Goal: Task Accomplishment & Management: Complete application form

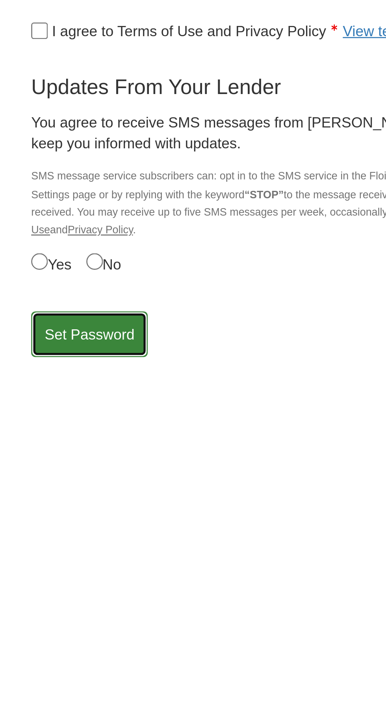
click at [33, 310] on button "Set Password" at bounding box center [34, 313] width 44 height 17
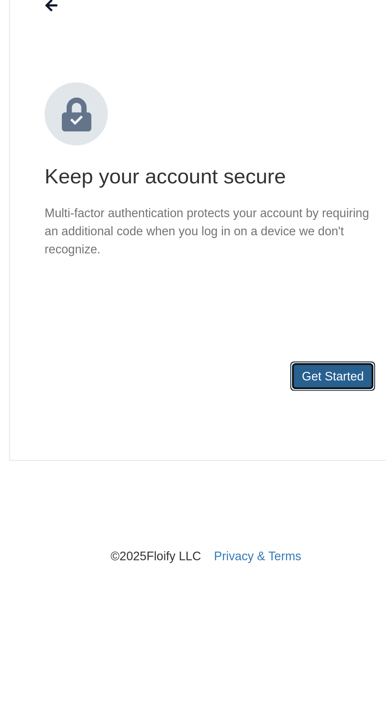
click at [243, 235] on button "Get Started" at bounding box center [249, 236] width 39 height 13
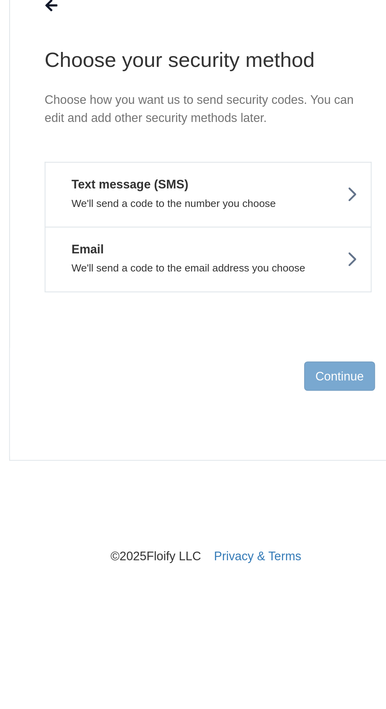
click at [253, 155] on p "We'll send a code to the number you choose" at bounding box center [193, 158] width 136 height 6
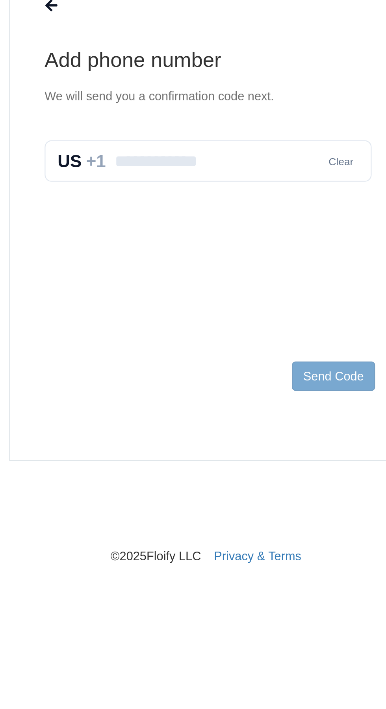
click at [158, 135] on input "text" at bounding box center [192, 138] width 149 height 19
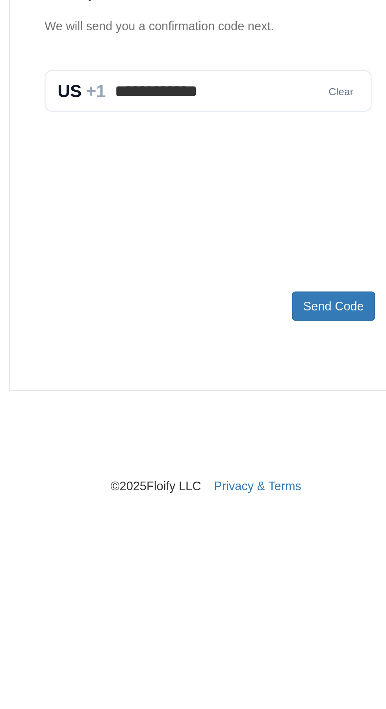
type input "**********"
click at [247, 240] on button "Send Code" at bounding box center [250, 236] width 38 height 13
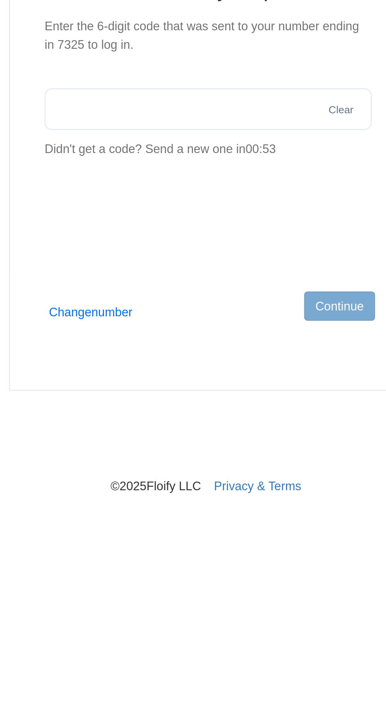
click at [151, 145] on input "text" at bounding box center [192, 146] width 149 height 19
type input "******"
click at [247, 233] on button "Continue" at bounding box center [253, 236] width 32 height 13
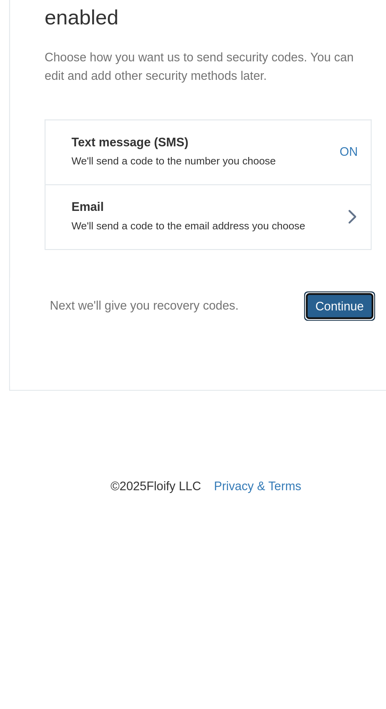
click at [268, 237] on button "Continue" at bounding box center [253, 236] width 32 height 13
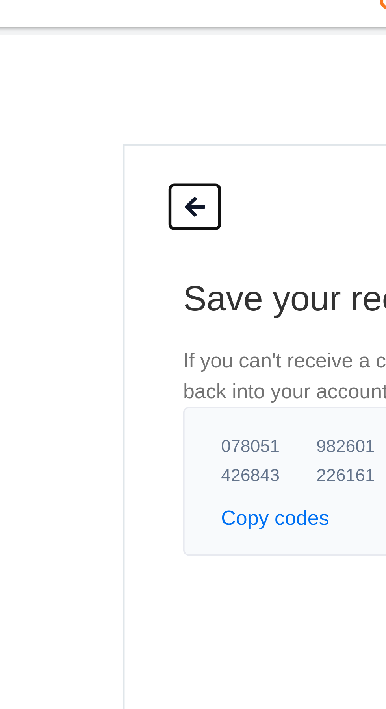
click at [117, 72] on button at bounding box center [121, 67] width 15 height 13
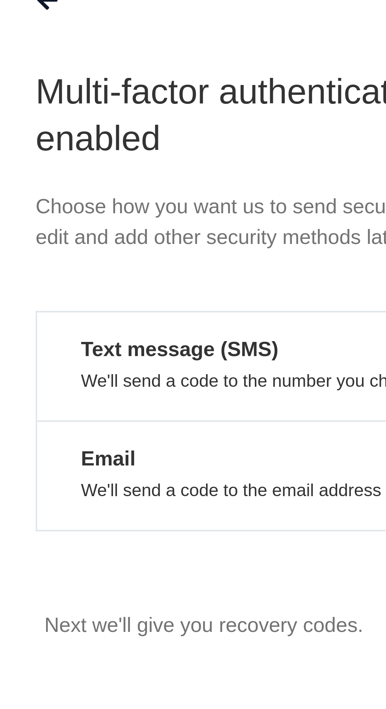
click at [171, 167] on button "Text message (SMS) We'll send a code to the number you choose ON" at bounding box center [192, 166] width 149 height 30
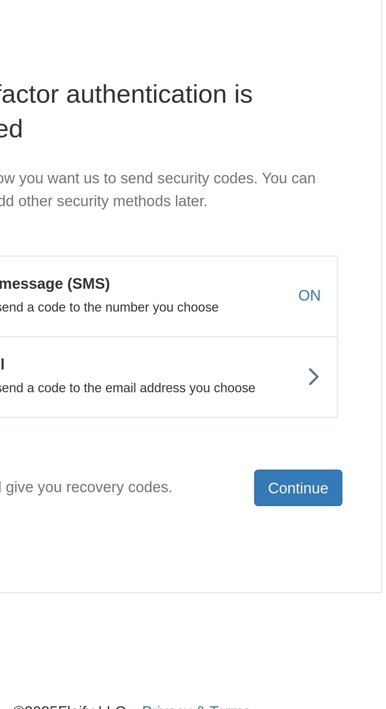
click at [254, 195] on button "Email We'll send a code to the email address you choose" at bounding box center [192, 196] width 149 height 30
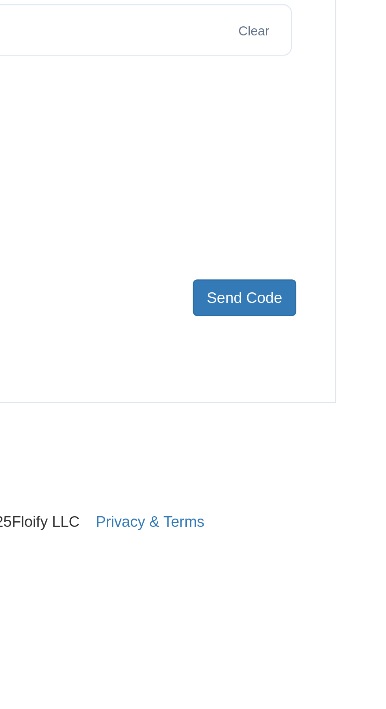
type input "**********"
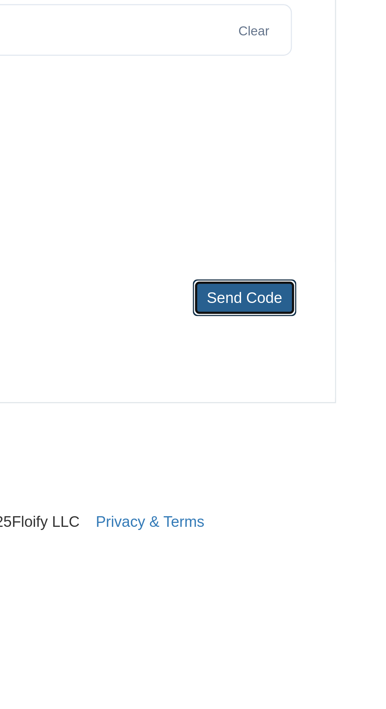
click at [250, 237] on button "Send Code" at bounding box center [250, 236] width 38 height 13
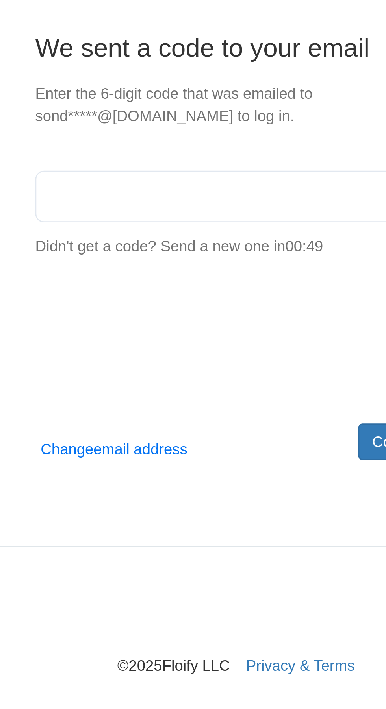
click at [145, 146] on input "text" at bounding box center [192, 146] width 149 height 19
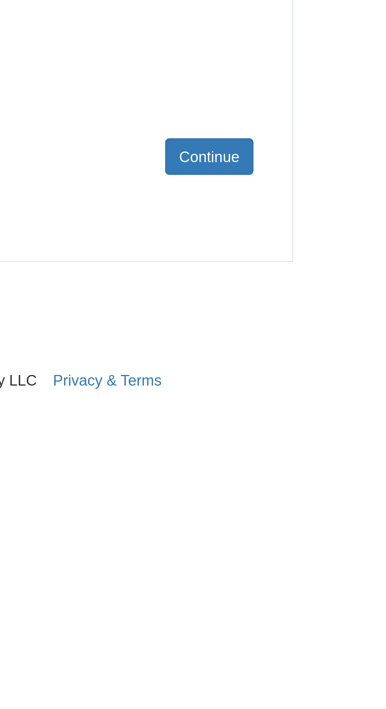
type input "******"
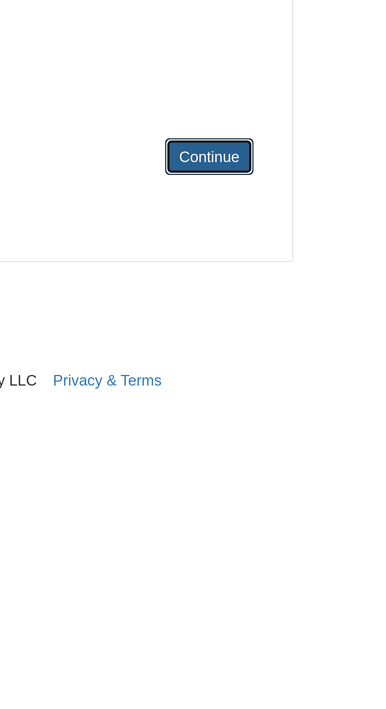
click at [253, 230] on button "Continue" at bounding box center [253, 236] width 32 height 13
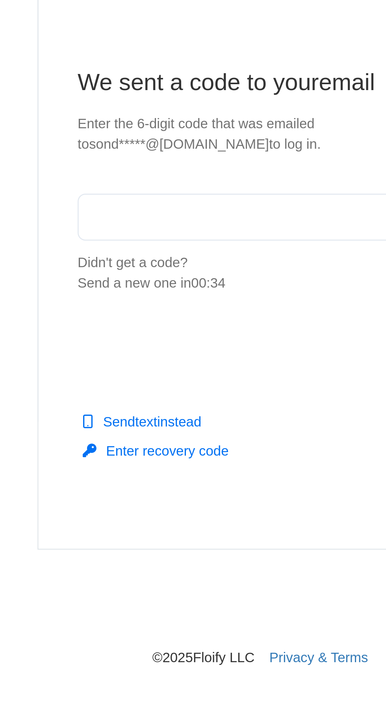
click at [148, 142] on input "text" at bounding box center [192, 140] width 149 height 19
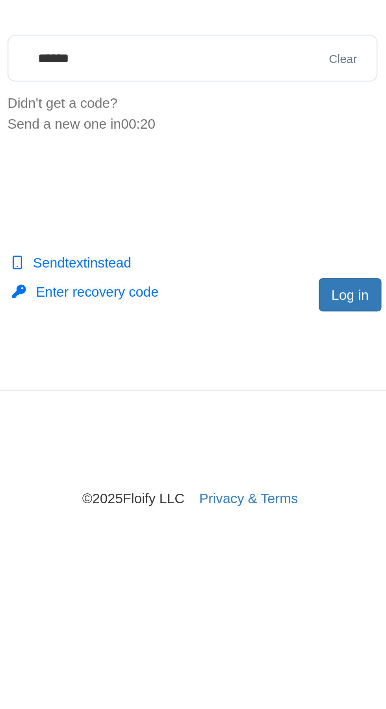
type input "******"
click at [250, 238] on button "Log in" at bounding box center [256, 236] width 25 height 13
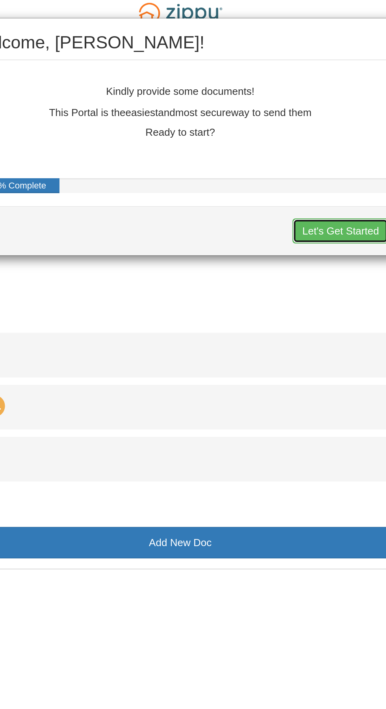
click at [283, 120] on button "Let's Get Started" at bounding box center [279, 126] width 52 height 13
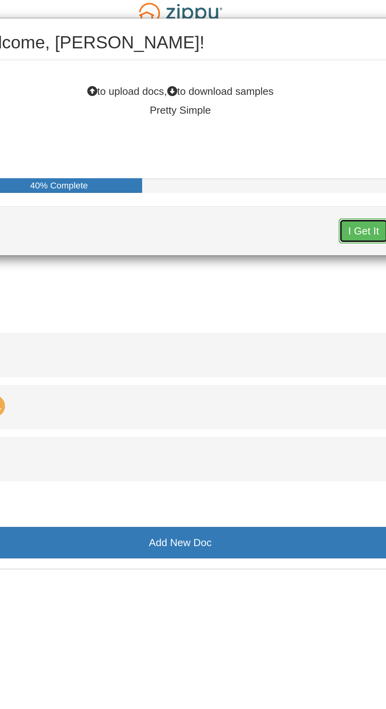
click at [294, 126] on button "I Get It" at bounding box center [291, 126] width 27 height 13
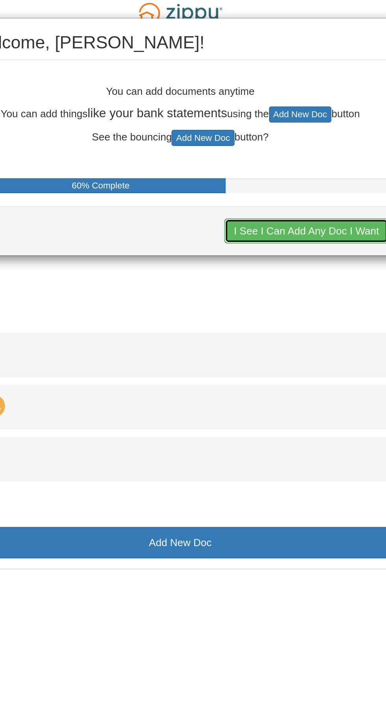
click at [251, 132] on button "I See I Can Add Any Doc I Want" at bounding box center [261, 126] width 88 height 13
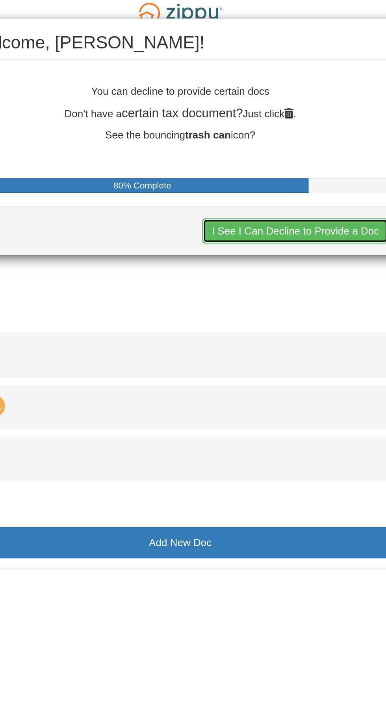
click at [248, 130] on button "I See I Can Decline to Provide a Doc" at bounding box center [255, 126] width 100 height 13
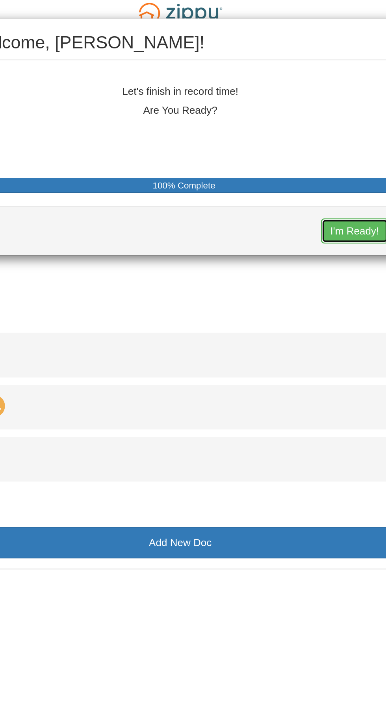
click at [284, 129] on button "I'm Ready!" at bounding box center [286, 126] width 36 height 13
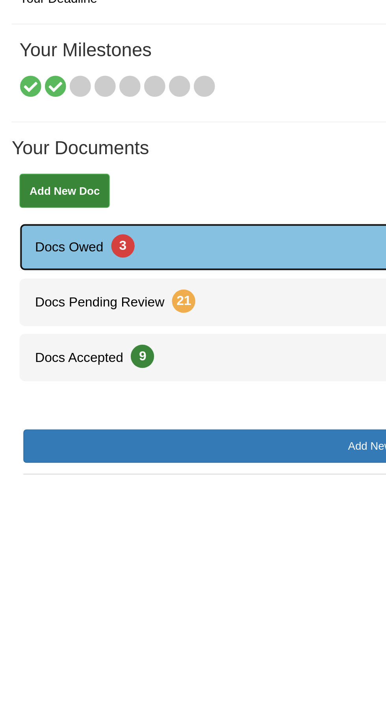
click at [108, 185] on link "Docs Owed 3" at bounding box center [193, 193] width 366 height 24
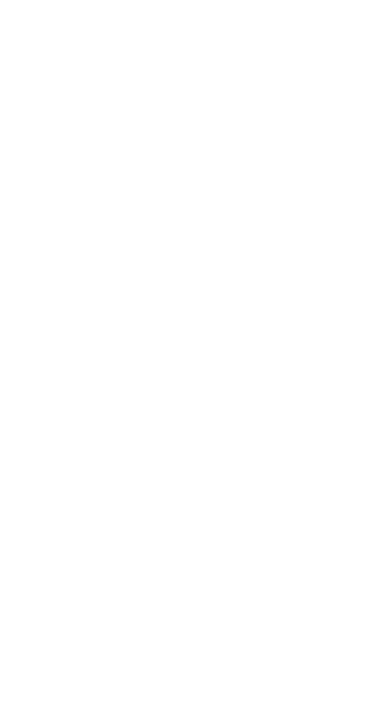
scroll to position [42, 0]
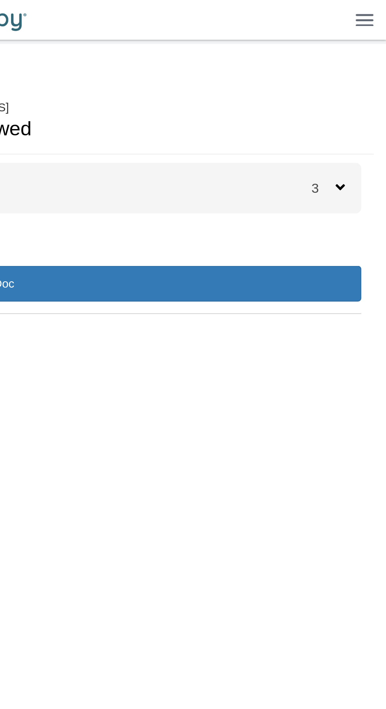
click at [359, 88] on span "3" at bounding box center [355, 89] width 11 height 7
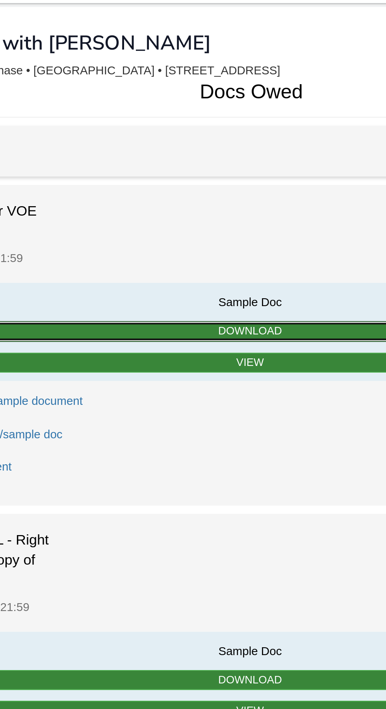
click at [206, 170] on link "Download" at bounding box center [192, 175] width 321 height 10
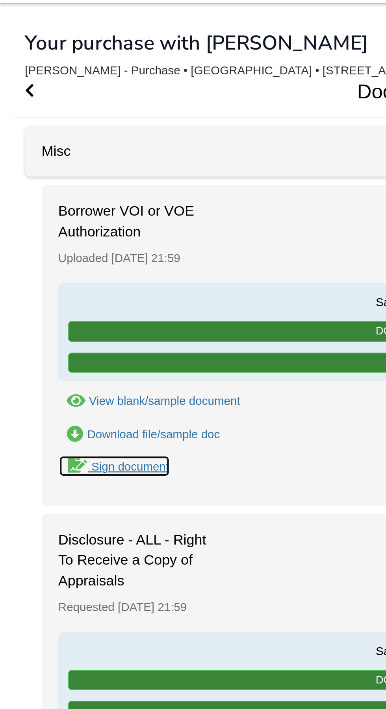
click at [63, 233] on link "Sign document" at bounding box center [54, 238] width 53 height 11
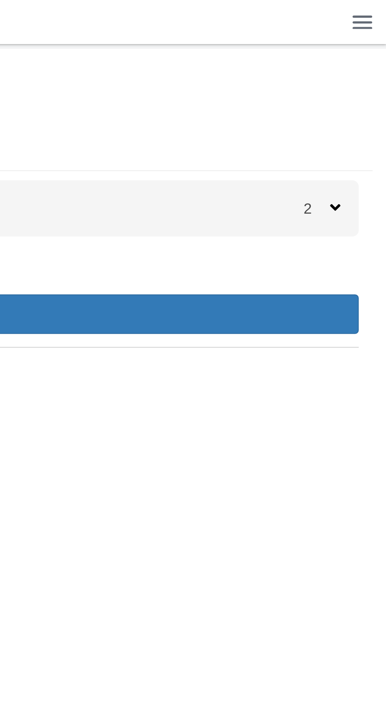
click at [352, 93] on div "2" at bounding box center [362, 89] width 24 height 24
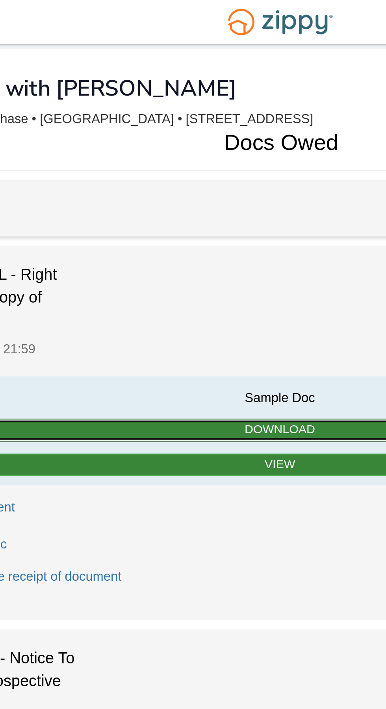
click at [204, 182] on link "Download" at bounding box center [192, 184] width 321 height 10
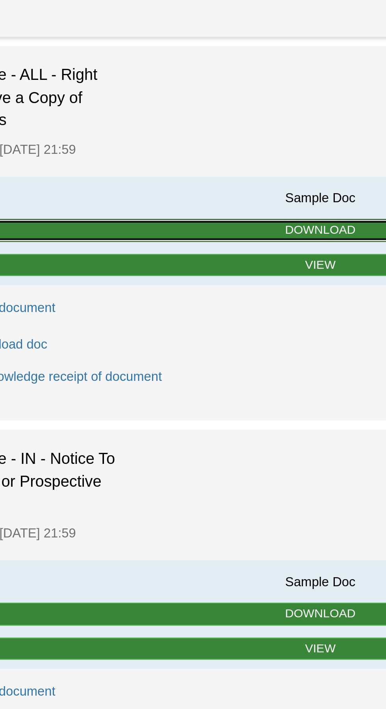
click at [196, 185] on link "Download" at bounding box center [192, 184] width 321 height 10
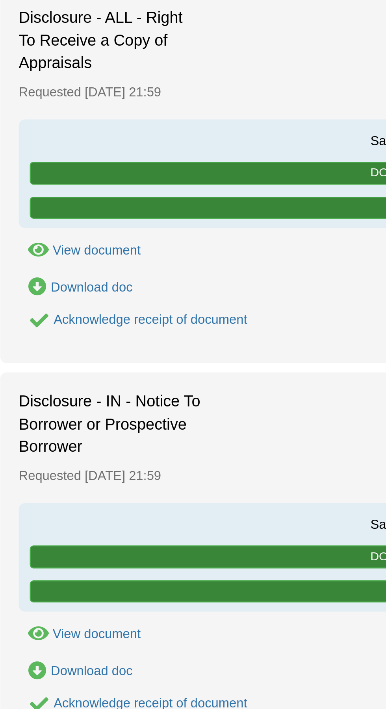
click at [98, 245] on div "Acknowledge receipt of document" at bounding box center [84, 246] width 83 height 6
click at [60, 246] on div "Acknowledge receipt of document" at bounding box center [84, 246] width 83 height 6
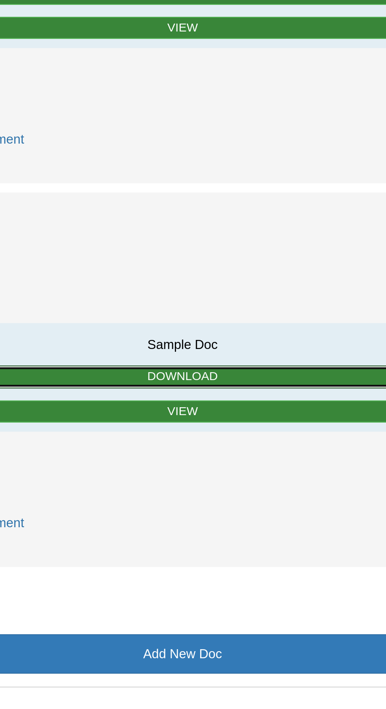
click at [220, 344] on link "Download" at bounding box center [192, 348] width 321 height 10
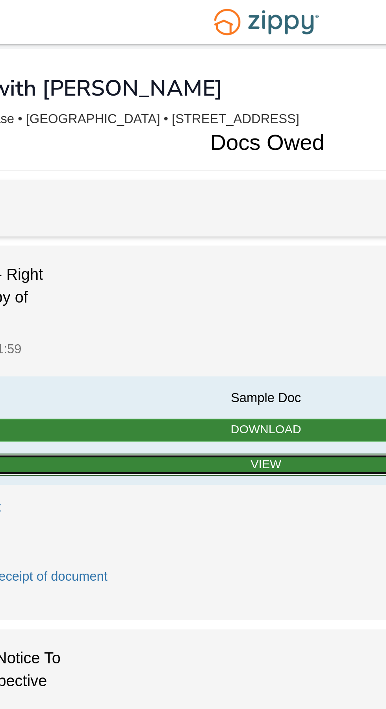
click at [200, 198] on link "View" at bounding box center [192, 199] width 321 height 10
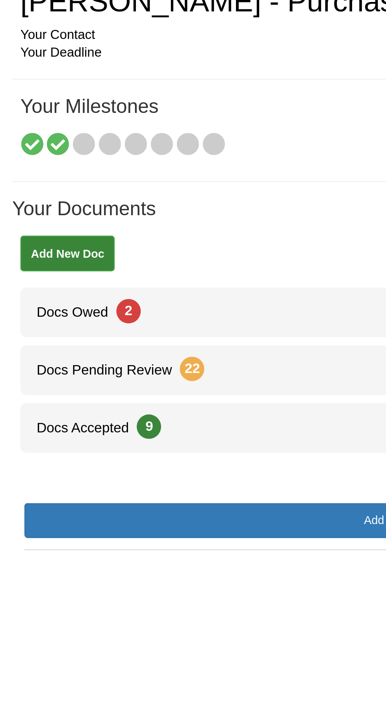
scroll to position [1, 0]
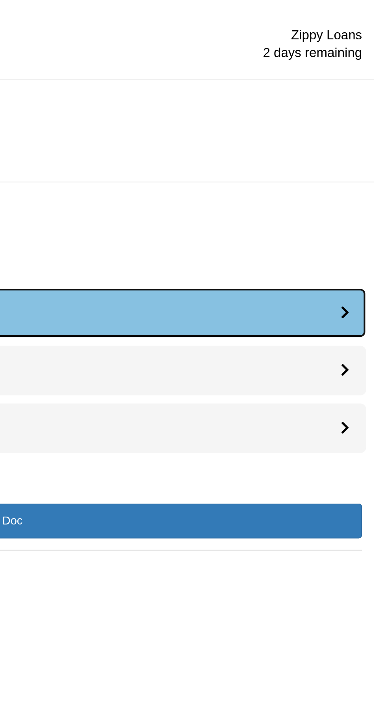
click at [356, 195] on link "Docs Owed 2" at bounding box center [193, 193] width 366 height 24
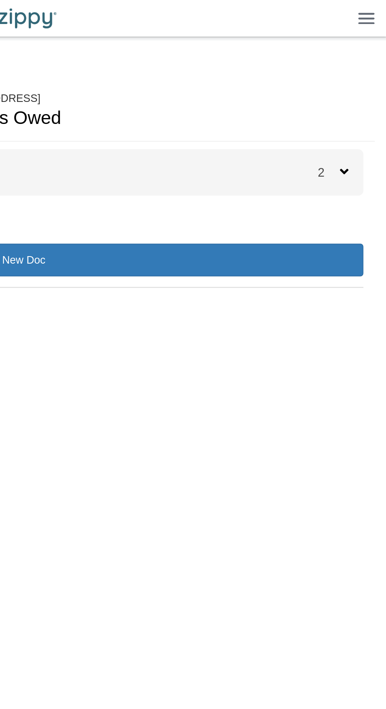
click at [355, 96] on div "2" at bounding box center [362, 89] width 24 height 24
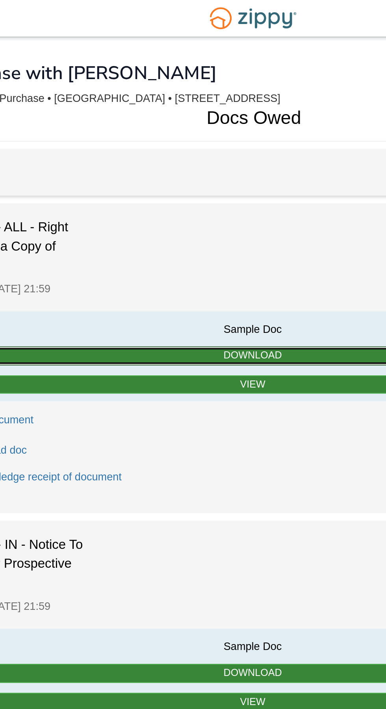
click at [220, 180] on link "Download" at bounding box center [192, 184] width 321 height 10
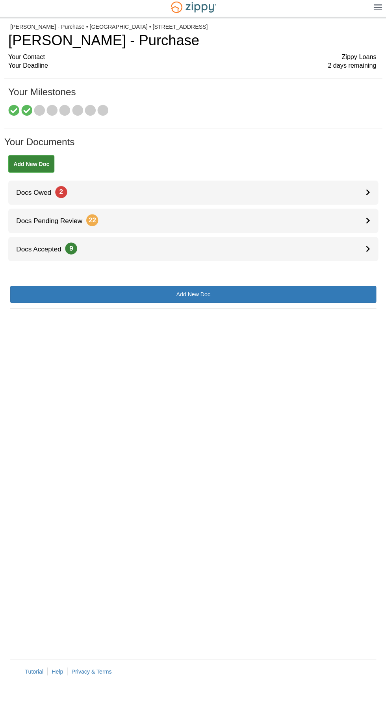
scroll to position [2, 0]
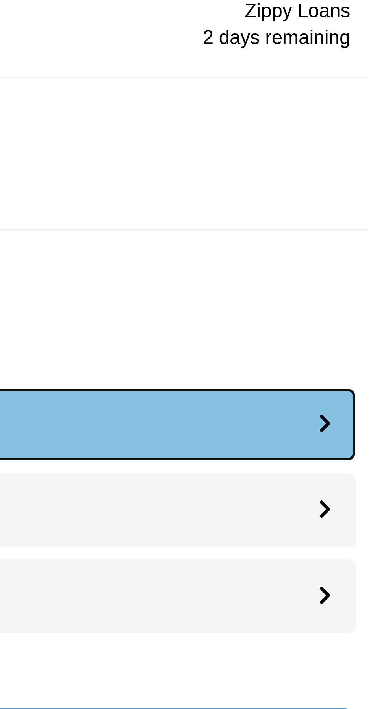
click at [362, 187] on link "Docs Owed 2" at bounding box center [193, 193] width 366 height 24
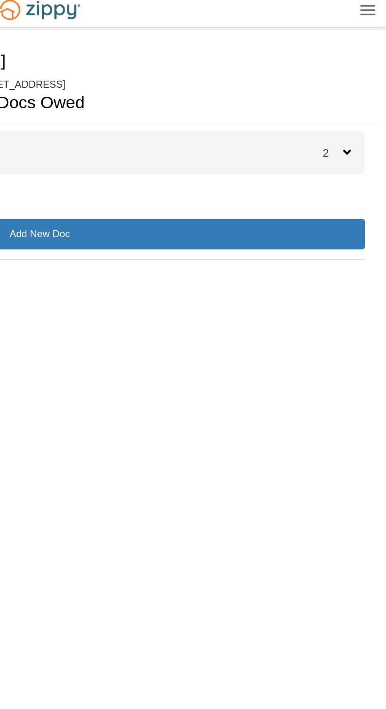
click at [365, 82] on div "2" at bounding box center [362, 89] width 24 height 24
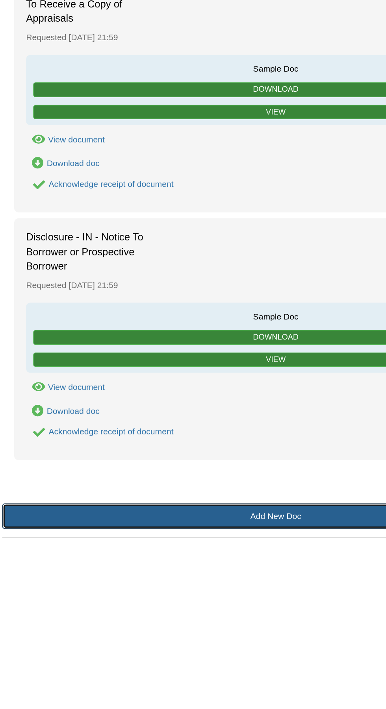
click at [197, 470] on link "Add New Doc" at bounding box center [193, 466] width 362 height 17
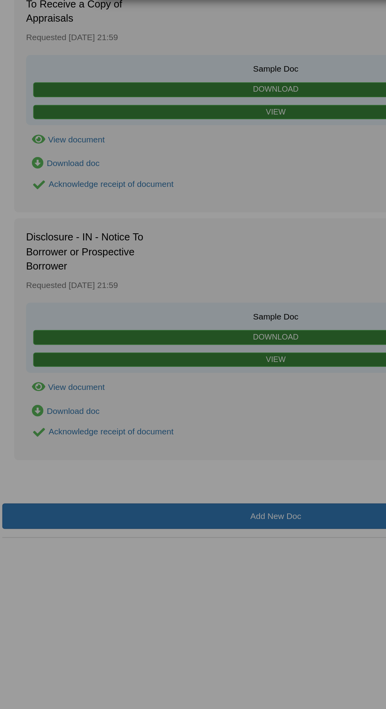
click at [186, 466] on div "× Upload Completed Documents Drag and drop your files here or browse files Uplo…" at bounding box center [193, 354] width 386 height 709
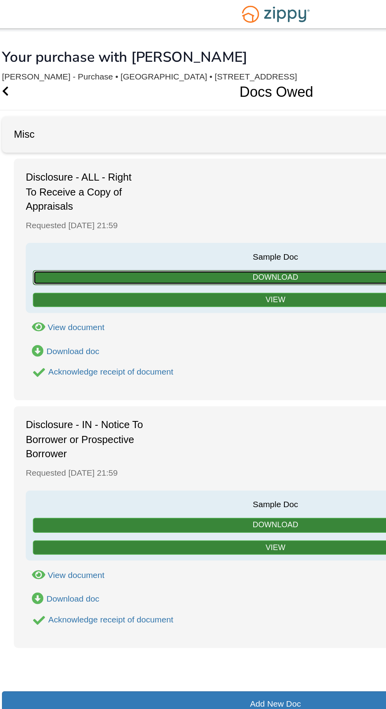
click at [215, 180] on link "Download" at bounding box center [192, 184] width 321 height 10
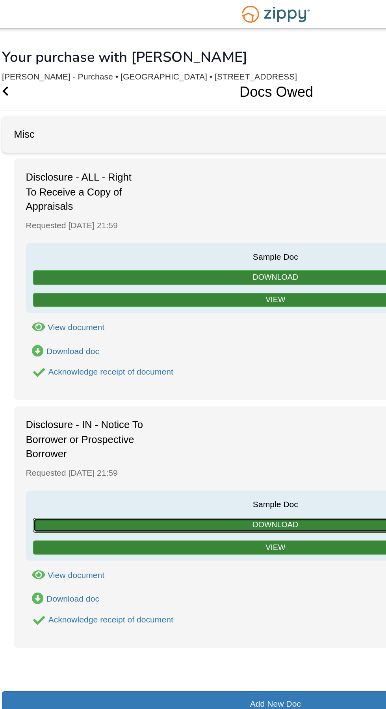
click at [202, 344] on link "Download" at bounding box center [192, 348] width 321 height 10
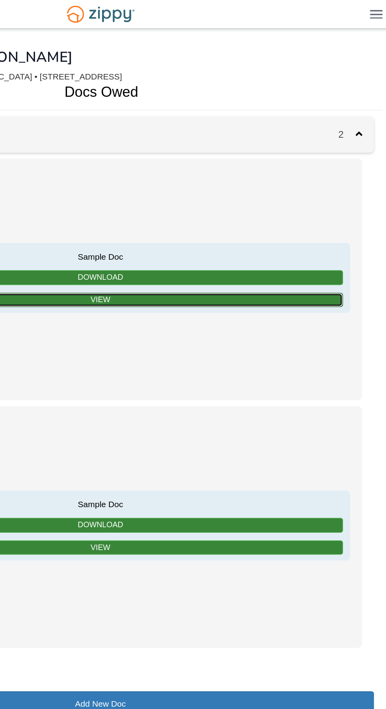
click at [261, 201] on link "View" at bounding box center [192, 199] width 321 height 10
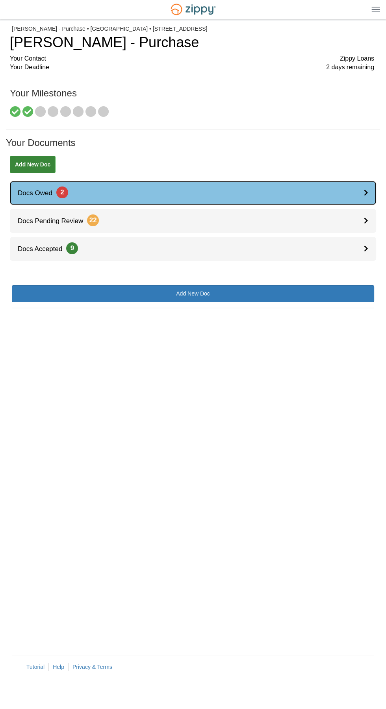
click at [274, 201] on link "Docs Owed 2" at bounding box center [193, 193] width 366 height 24
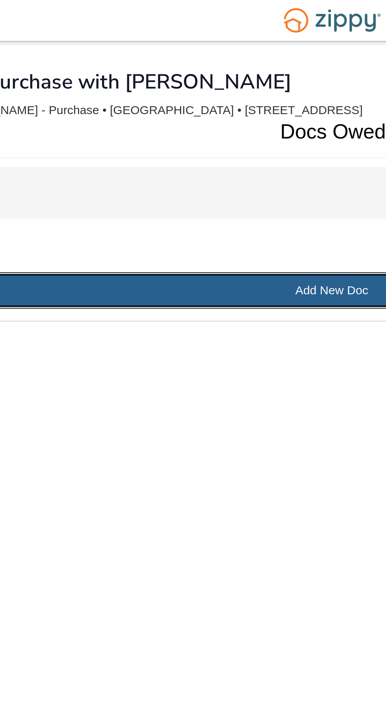
click at [196, 134] on link "Add New Doc" at bounding box center [193, 134] width 362 height 17
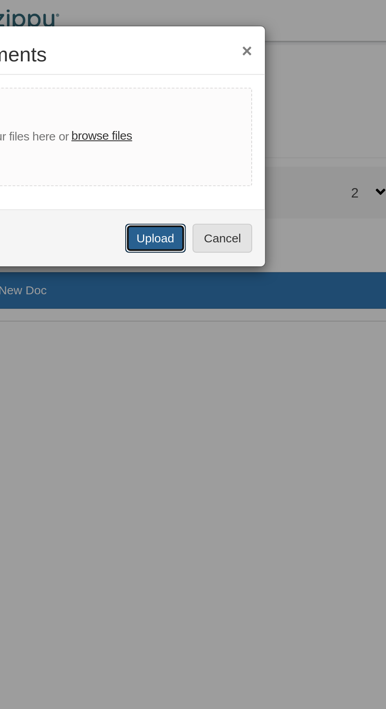
click at [257, 107] on button "Upload" at bounding box center [260, 110] width 28 height 13
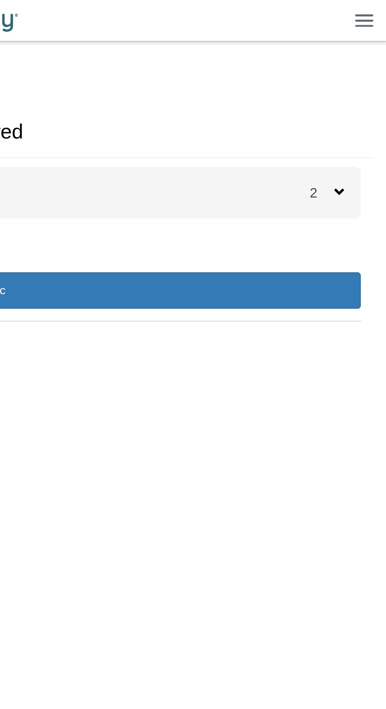
click at [357, 91] on span "2" at bounding box center [355, 89] width 11 height 7
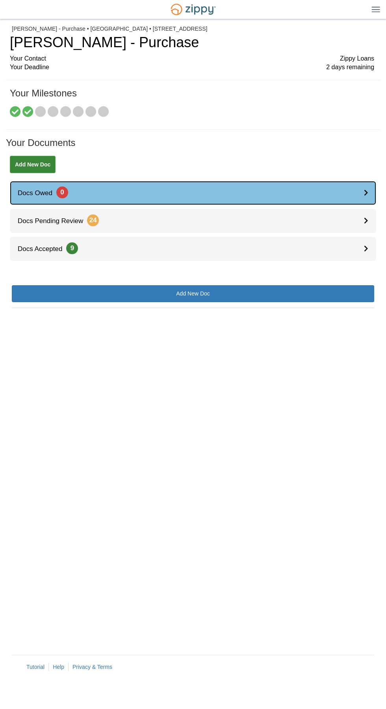
click at [129, 203] on link "Docs Owed 0" at bounding box center [193, 193] width 366 height 24
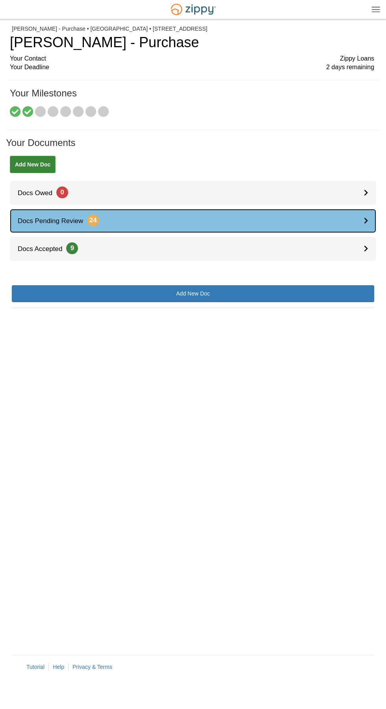
click at [141, 220] on link "Docs Pending Review 24" at bounding box center [193, 221] width 366 height 24
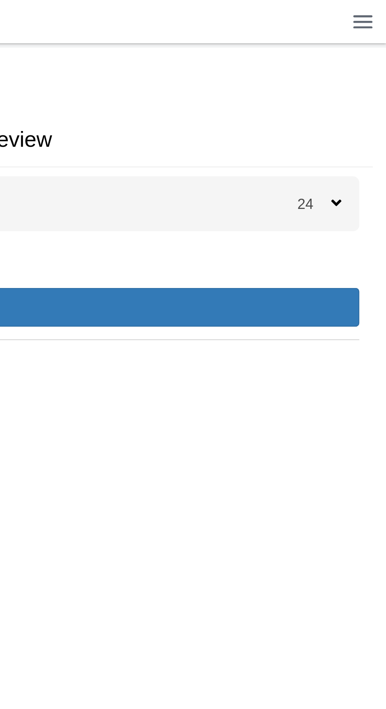
click at [361, 89] on span "24" at bounding box center [354, 89] width 15 height 7
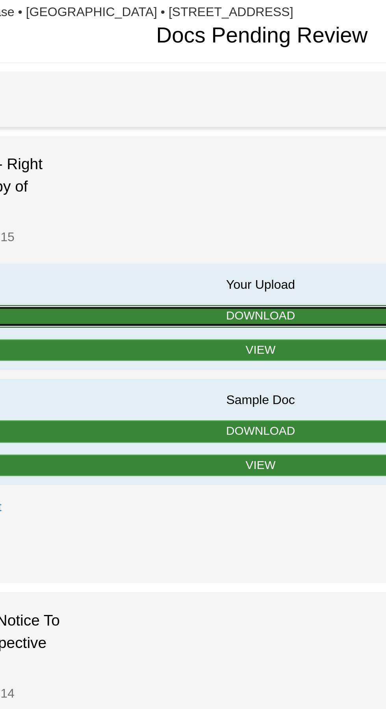
click at [207, 186] on link "Download" at bounding box center [192, 184] width 321 height 10
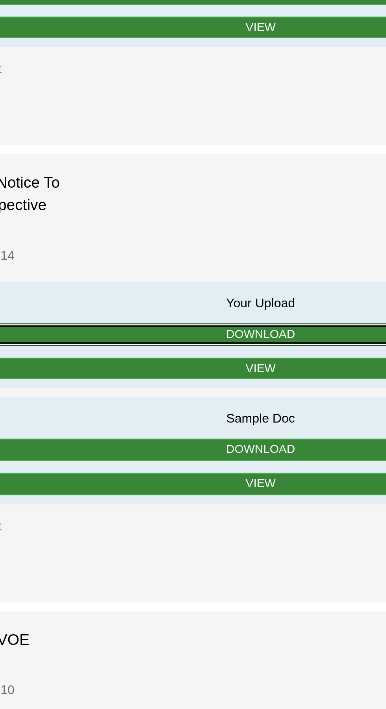
click at [214, 385] on link "Download" at bounding box center [192, 384] width 321 height 10
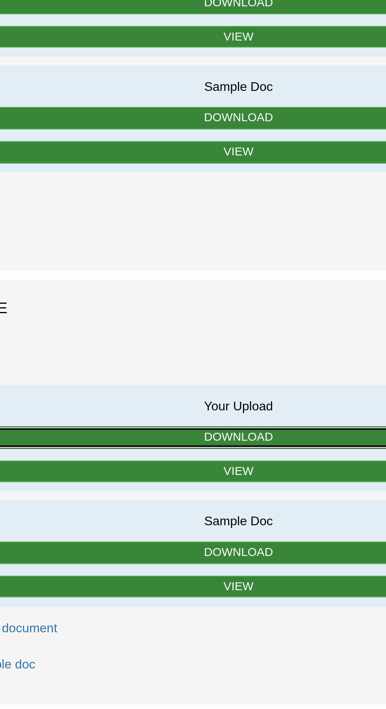
click at [212, 569] on link "Download" at bounding box center [192, 574] width 321 height 10
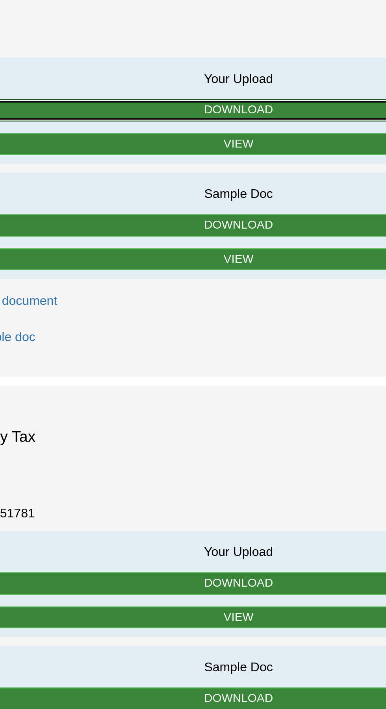
scroll to position [129, 0]
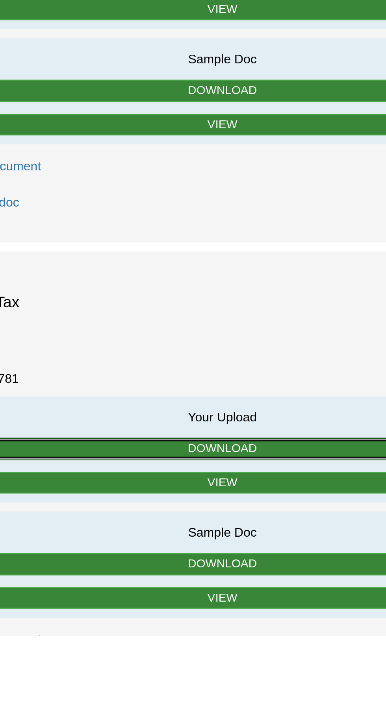
click at [215, 623] on link "Download" at bounding box center [192, 628] width 321 height 10
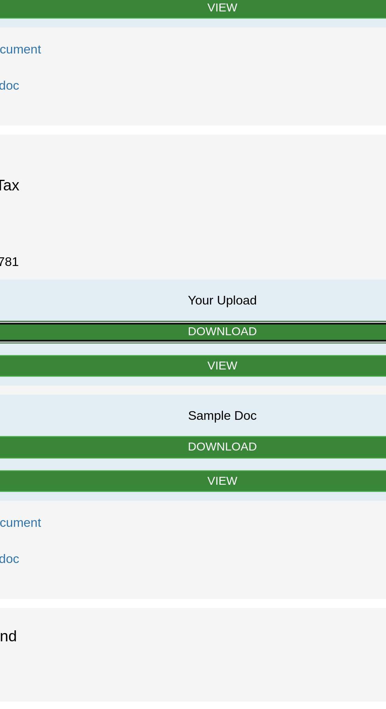
scroll to position [243, 0]
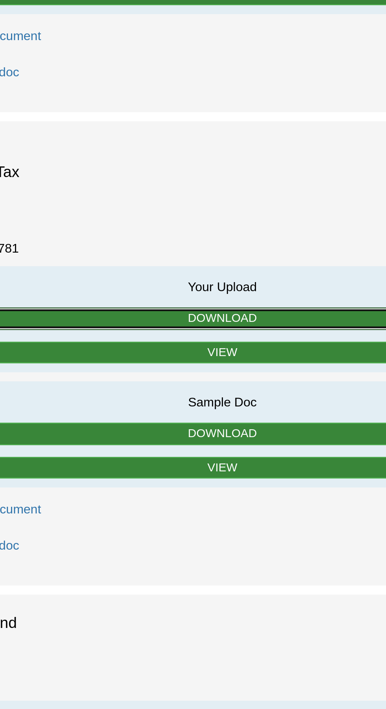
click at [207, 533] on link "Download" at bounding box center [192, 538] width 321 height 10
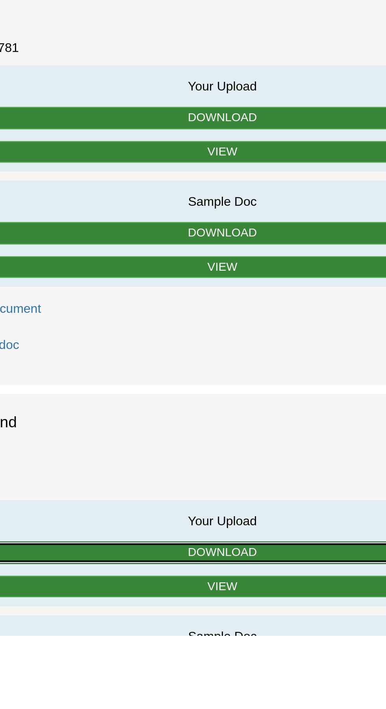
click at [214, 668] on link "Download" at bounding box center [192, 673] width 321 height 10
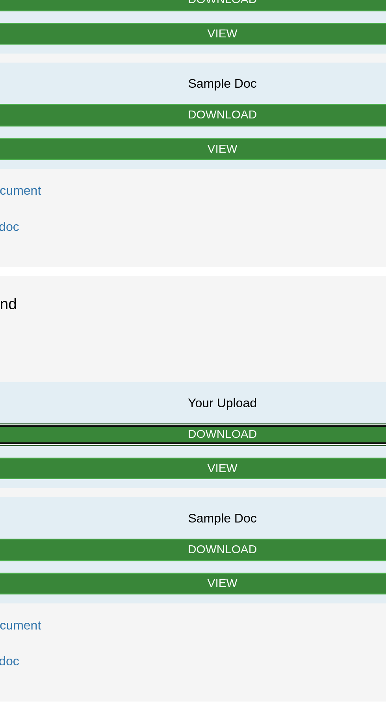
scroll to position [388, 0]
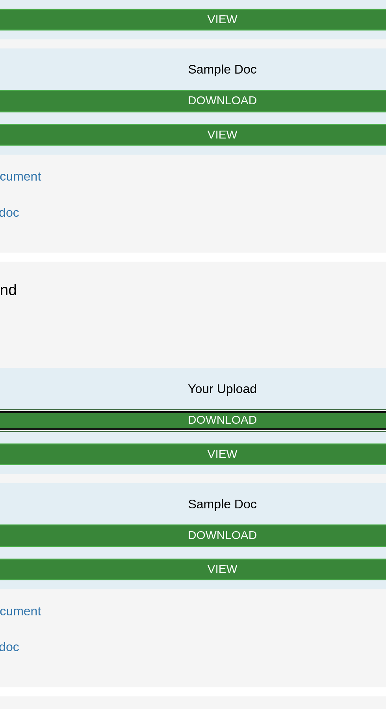
click at [209, 578] on link "Download" at bounding box center [192, 583] width 321 height 10
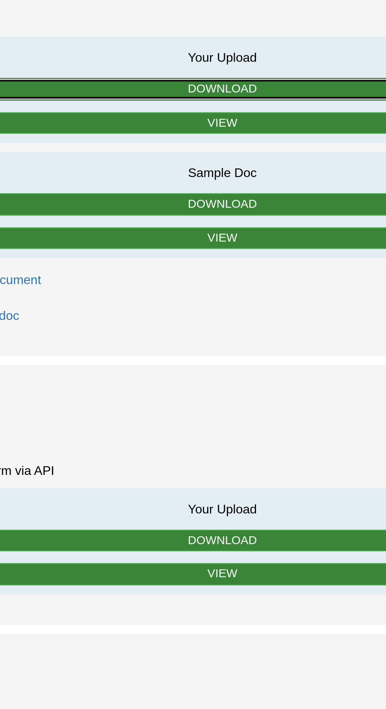
scroll to position [535, 0]
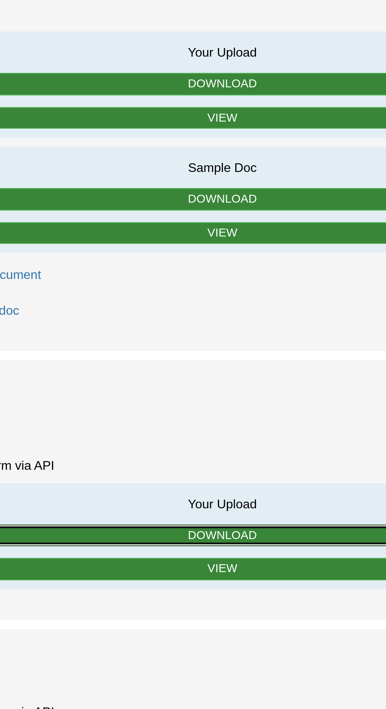
click at [209, 629] on link "Download" at bounding box center [192, 634] width 321 height 10
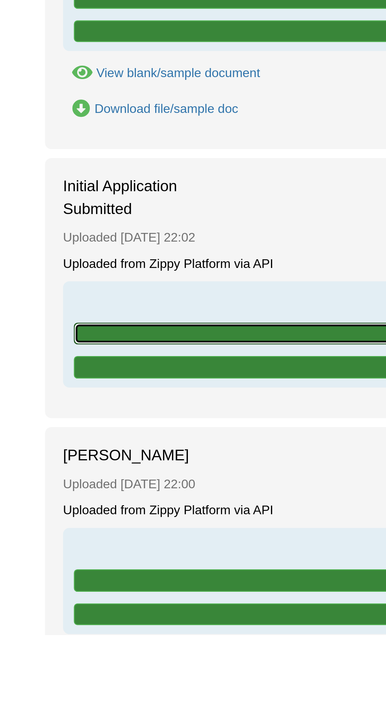
scroll to position [591, 0]
